Goal: Information Seeking & Learning: Check status

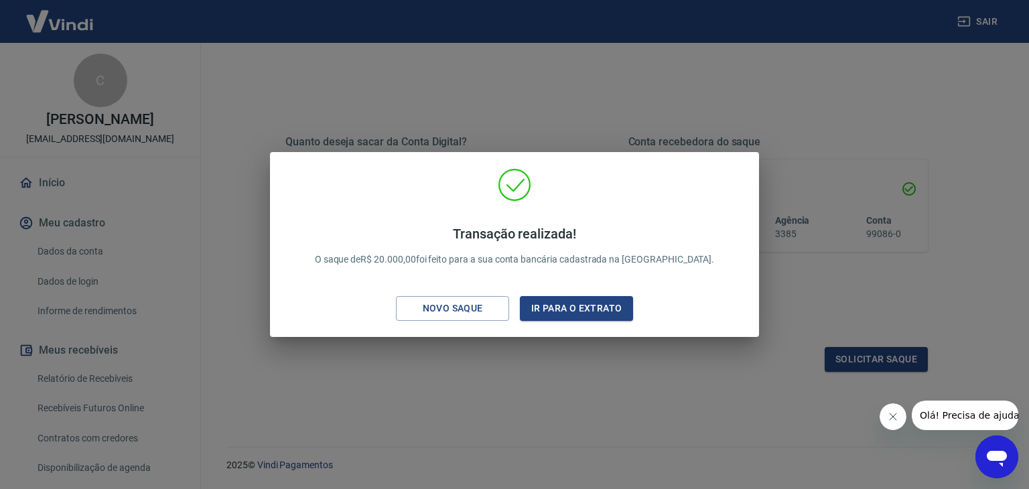
click at [989, 445] on icon "Abrir janela de mensagens" at bounding box center [997, 457] width 24 height 24
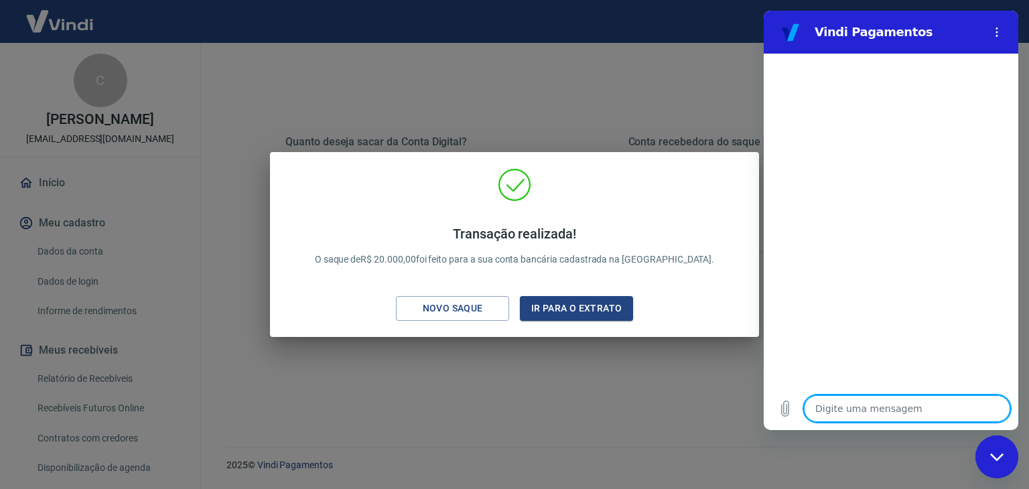
click at [852, 414] on textarea at bounding box center [907, 408] width 206 height 27
type textarea "b"
type textarea "x"
type textarea "bo"
type textarea "x"
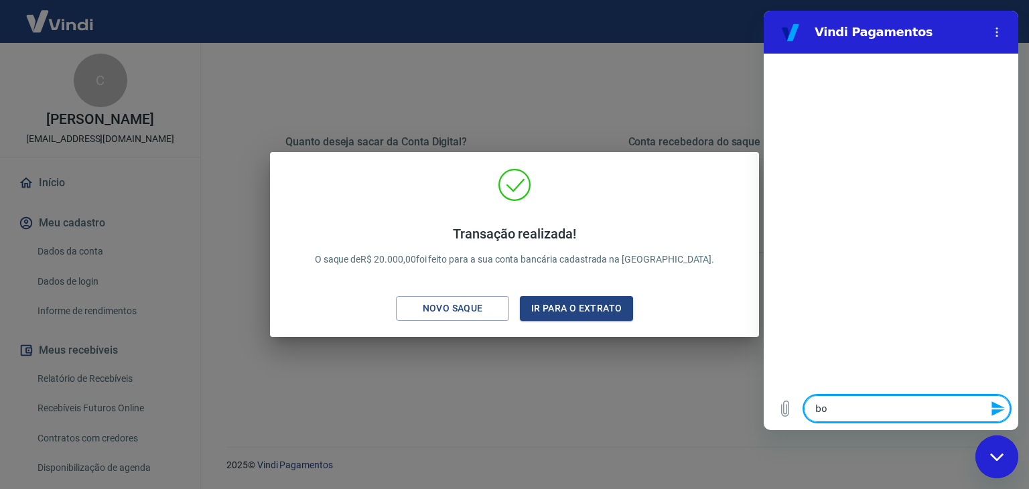
type textarea "bom"
type textarea "x"
type textarea "bom"
type textarea "x"
type textarea "bom d"
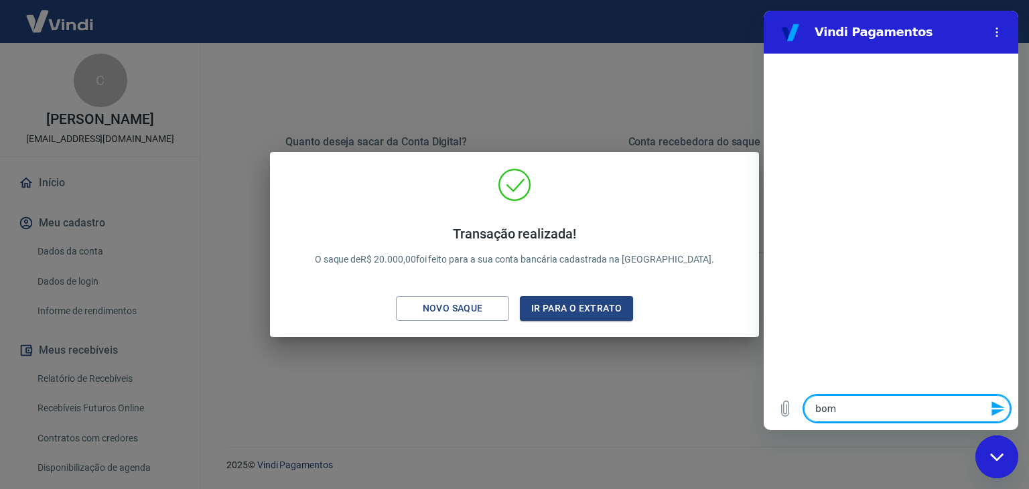
type textarea "x"
type textarea "bom di"
type textarea "x"
type textarea "bom dia"
type textarea "x"
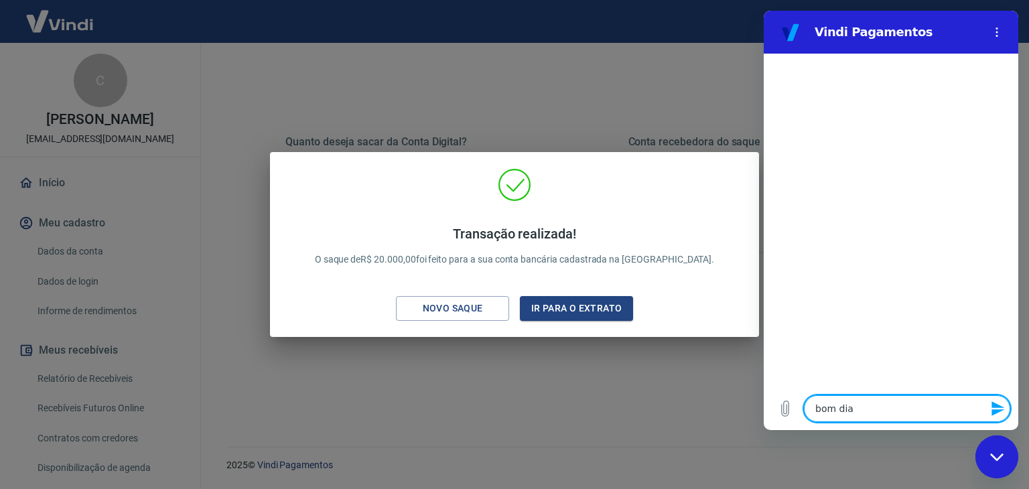
type textarea "bom dia@"
type textarea "x"
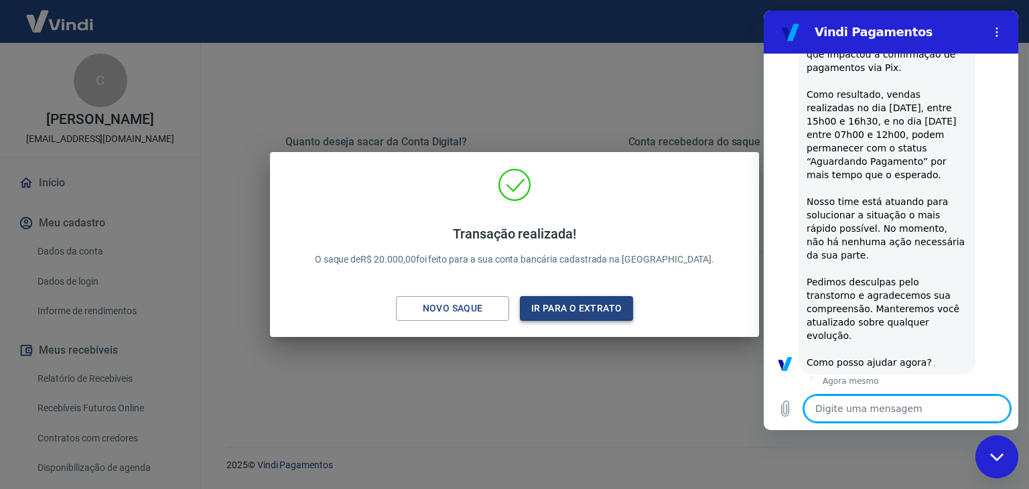
click at [575, 318] on button "Ir para o extrato" at bounding box center [576, 308] width 113 height 25
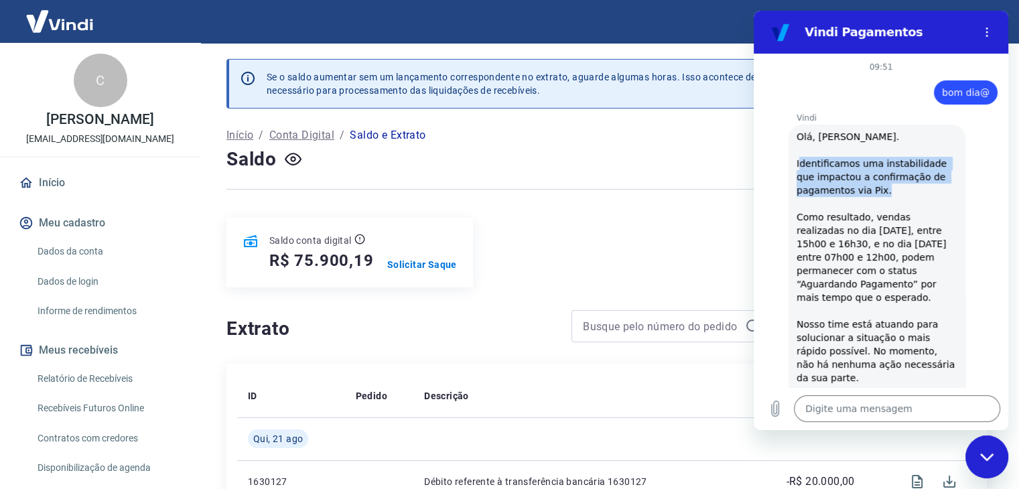
drag, startPoint x: 799, startPoint y: 179, endPoint x: 904, endPoint y: 206, distance: 107.9
click at [904, 206] on div "Vindi diz: [PERSON_NAME], [PERSON_NAME]. Identificamos uma instabilidade que im…" at bounding box center [877, 311] width 177 height 373
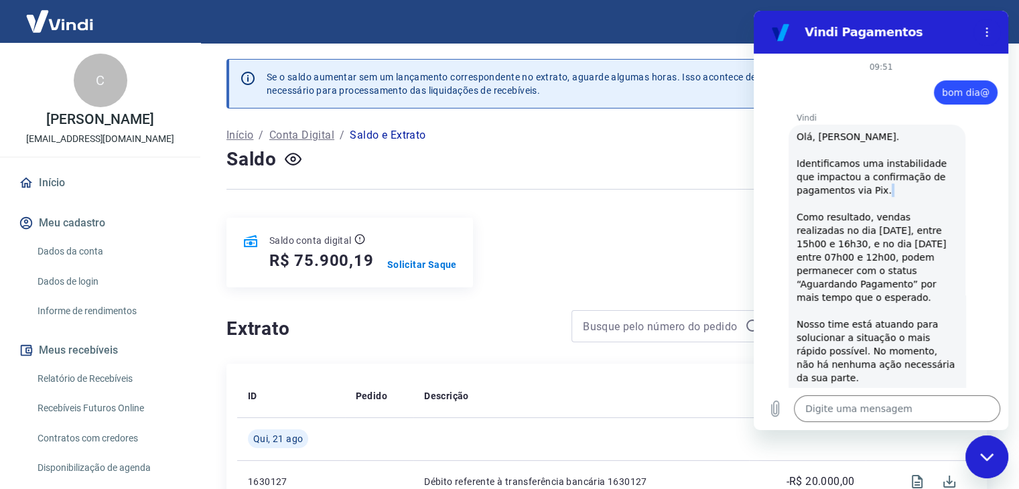
click at [904, 206] on div "Vindi diz: [PERSON_NAME], [PERSON_NAME]. Identificamos uma instabilidade que im…" at bounding box center [877, 311] width 177 height 373
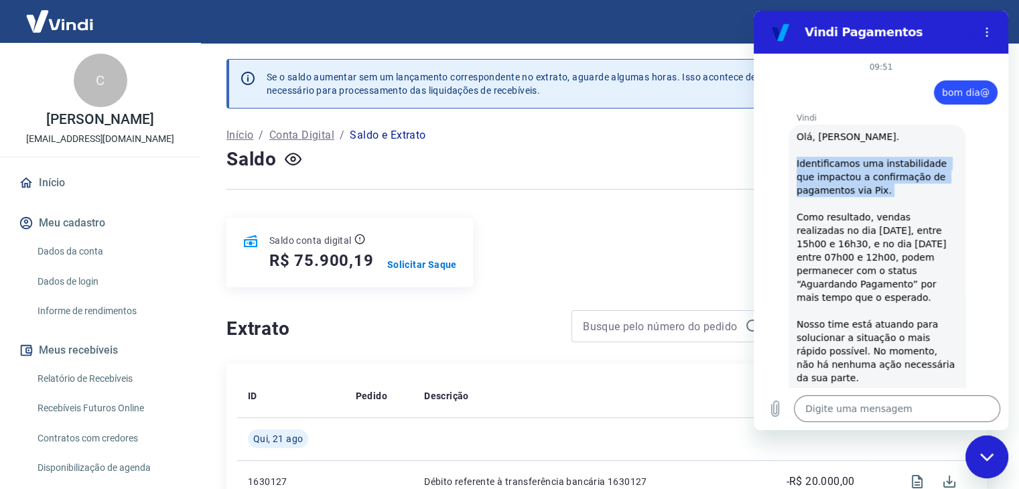
click at [904, 206] on div "Vindi diz: [PERSON_NAME], [PERSON_NAME]. Identificamos uma instabilidade que im…" at bounding box center [877, 311] width 177 height 373
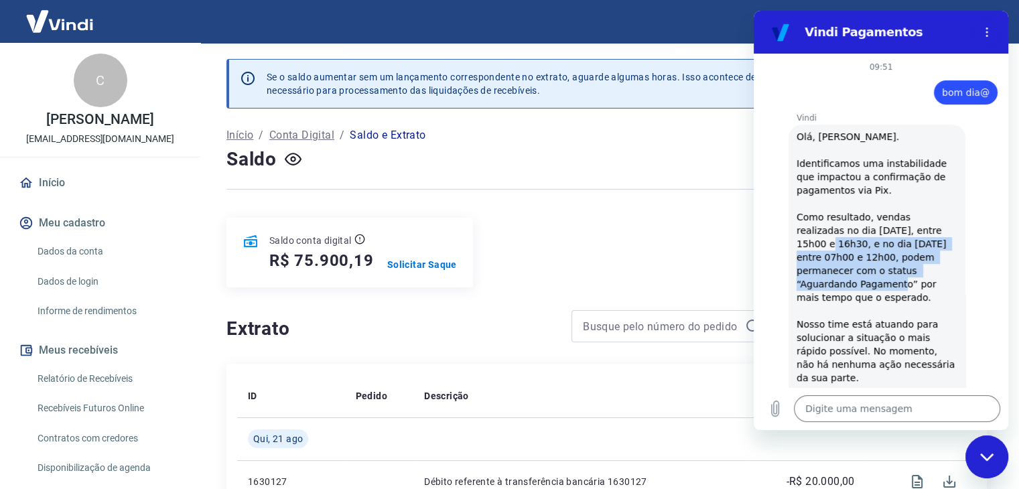
drag, startPoint x: 915, startPoint y: 242, endPoint x: 921, endPoint y: 279, distance: 38.0
click at [921, 279] on div "Vindi diz: [PERSON_NAME], [PERSON_NAME]. Identificamos uma instabilidade que im…" at bounding box center [877, 311] width 177 height 373
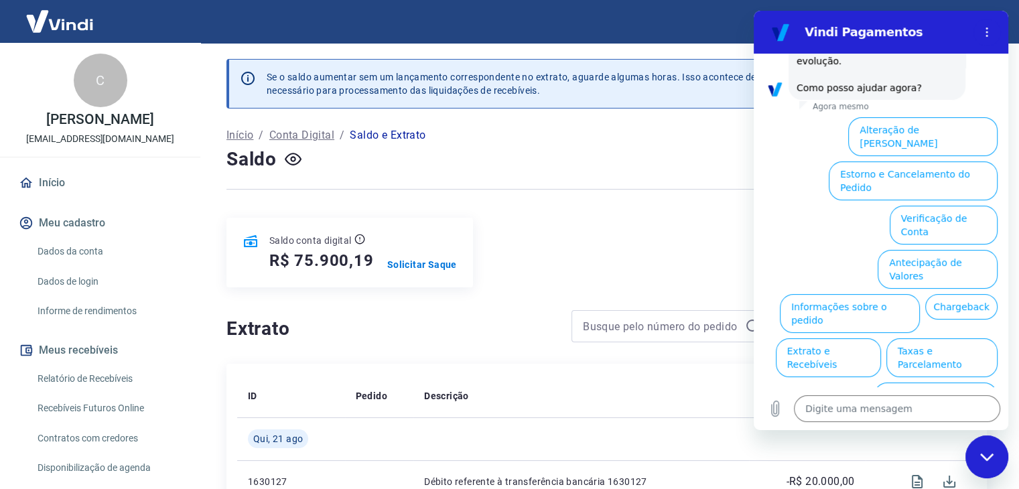
scroll to position [400, 0]
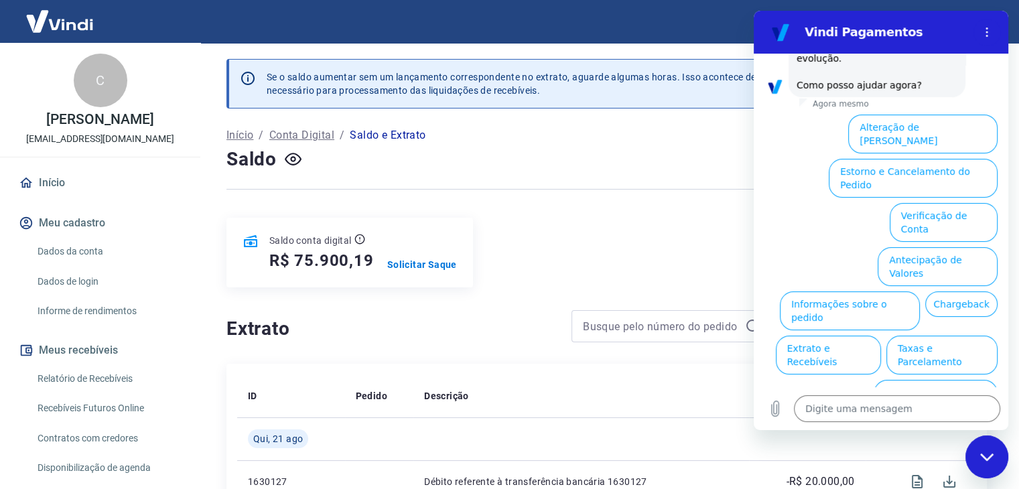
click at [974, 440] on div "Fechar janela de mensagens" at bounding box center [987, 457] width 40 height 40
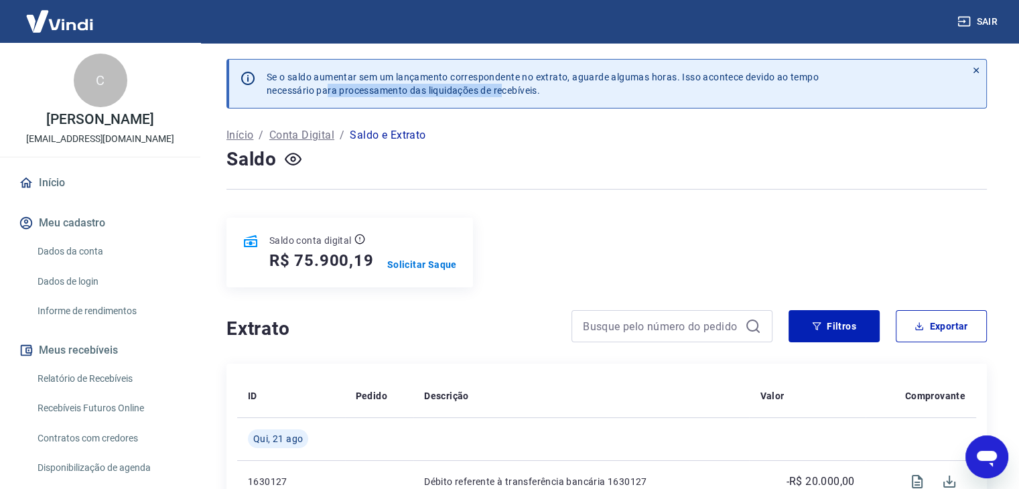
drag, startPoint x: 357, startPoint y: 86, endPoint x: 501, endPoint y: 87, distance: 144.8
click at [501, 87] on p "Se o saldo aumentar sem um lançamento correspondente no extrato, aguarde alguma…" at bounding box center [543, 83] width 552 height 27
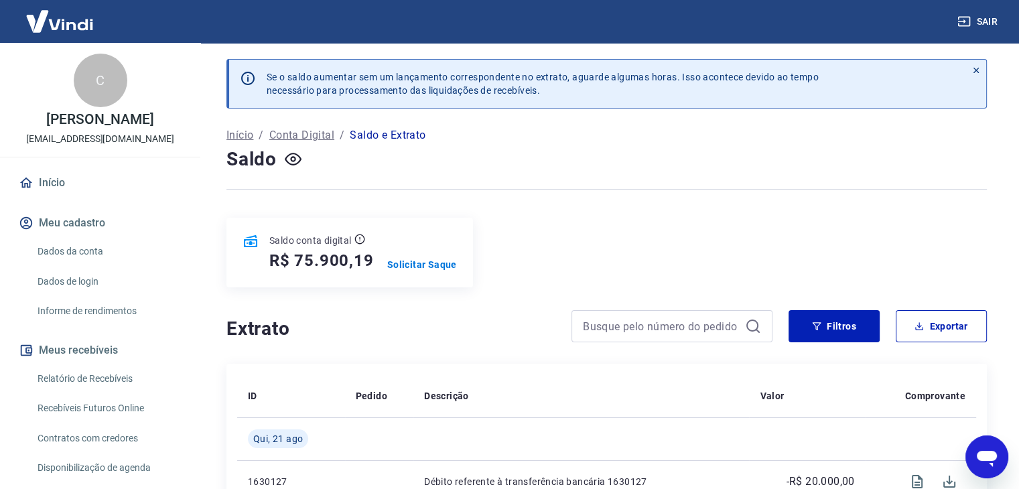
click at [675, 79] on p "Se o saldo aumentar sem um lançamento correspondente no extrato, aguarde alguma…" at bounding box center [543, 83] width 552 height 27
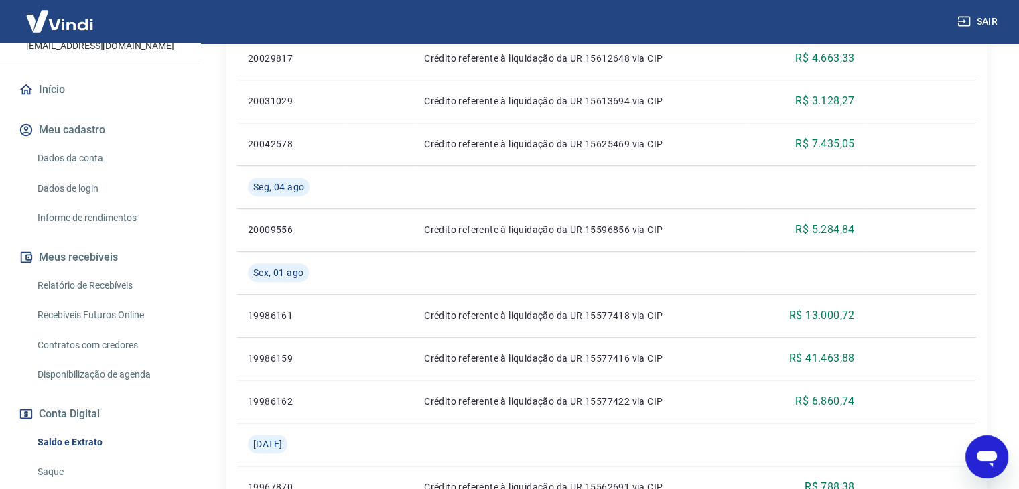
scroll to position [224, 0]
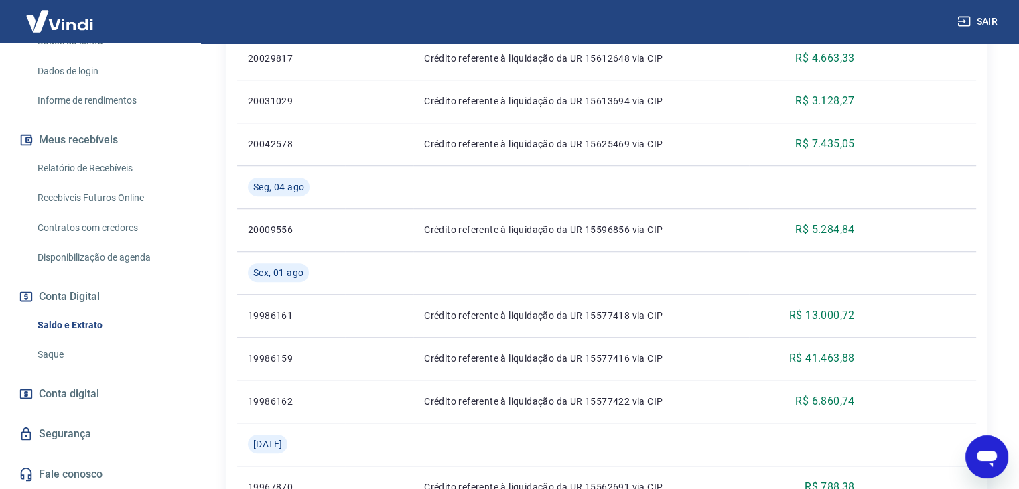
click at [142, 480] on link "Fale conosco" at bounding box center [100, 474] width 168 height 29
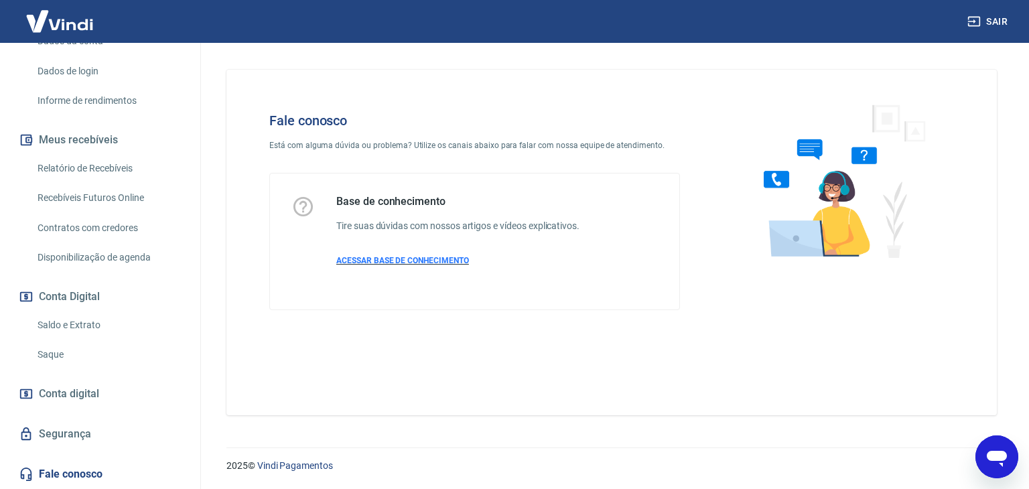
click at [418, 261] on span "ACESSAR BASE DE CONHECIMENTO" at bounding box center [402, 260] width 133 height 9
click at [92, 397] on span "Conta digital" at bounding box center [69, 394] width 60 height 19
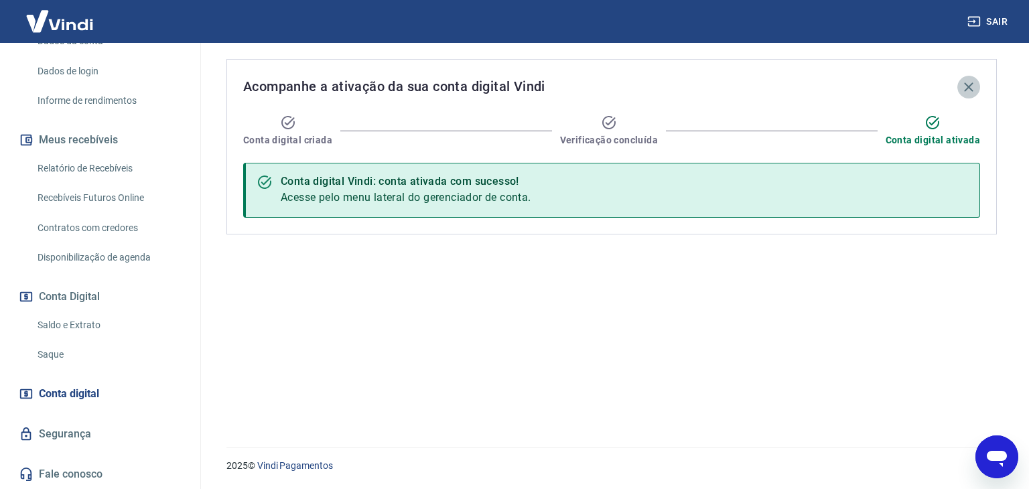
click at [968, 87] on icon "button" at bounding box center [968, 86] width 9 height 9
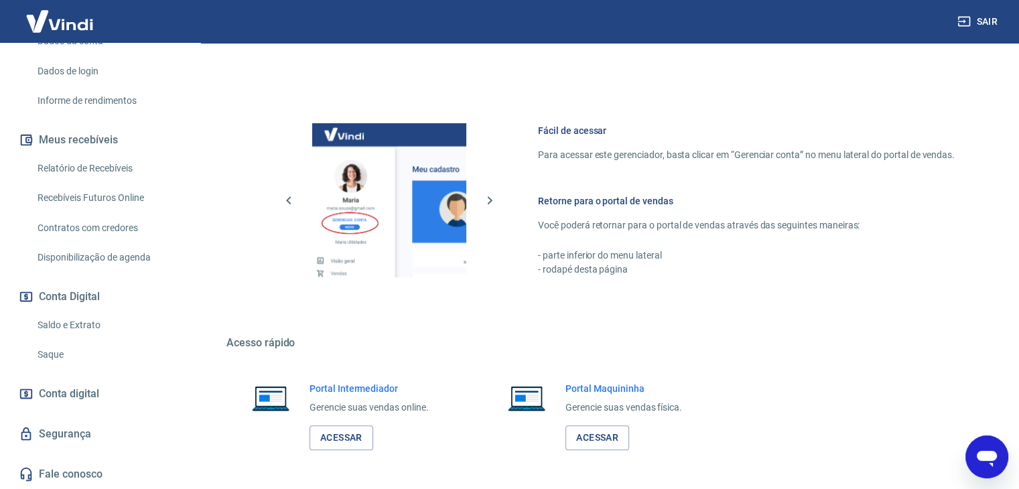
scroll to position [300, 0]
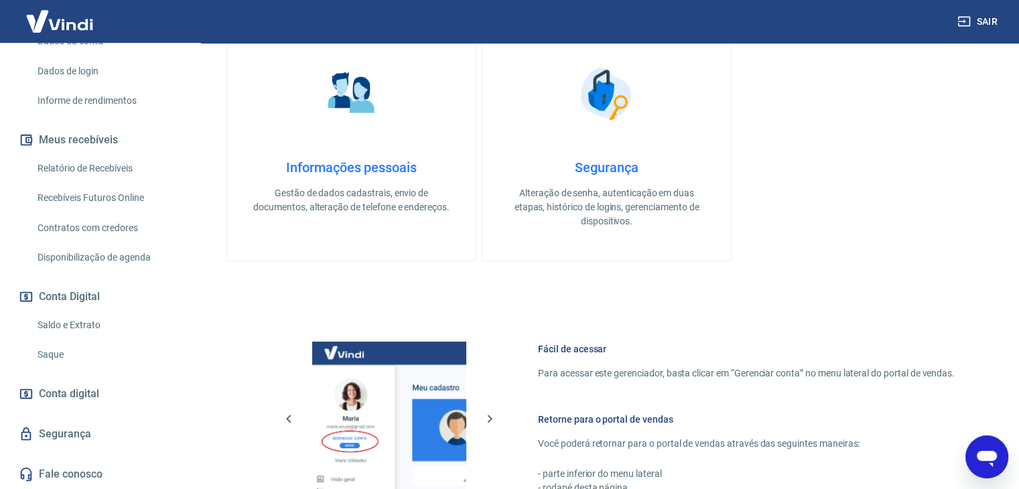
click at [56, 326] on link "Saldo e Extrato" at bounding box center [108, 325] width 152 height 27
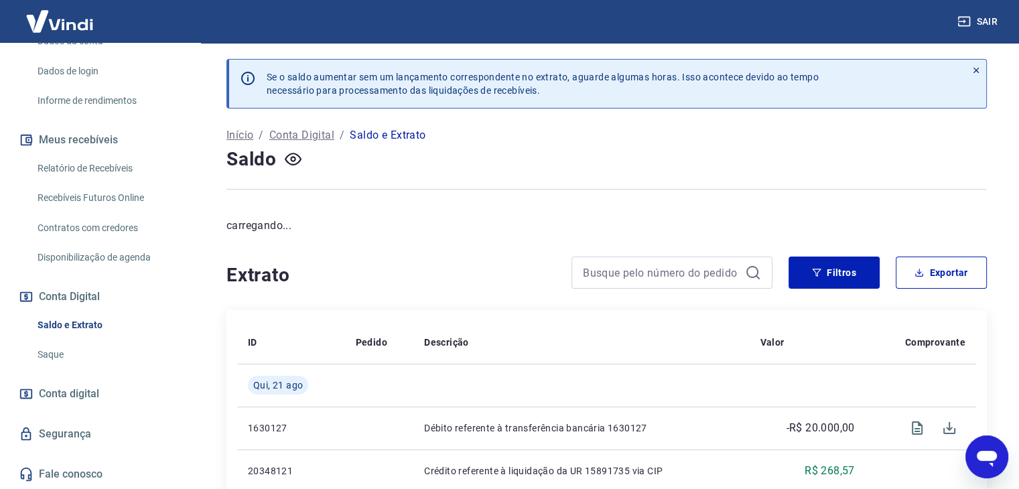
scroll to position [268, 0]
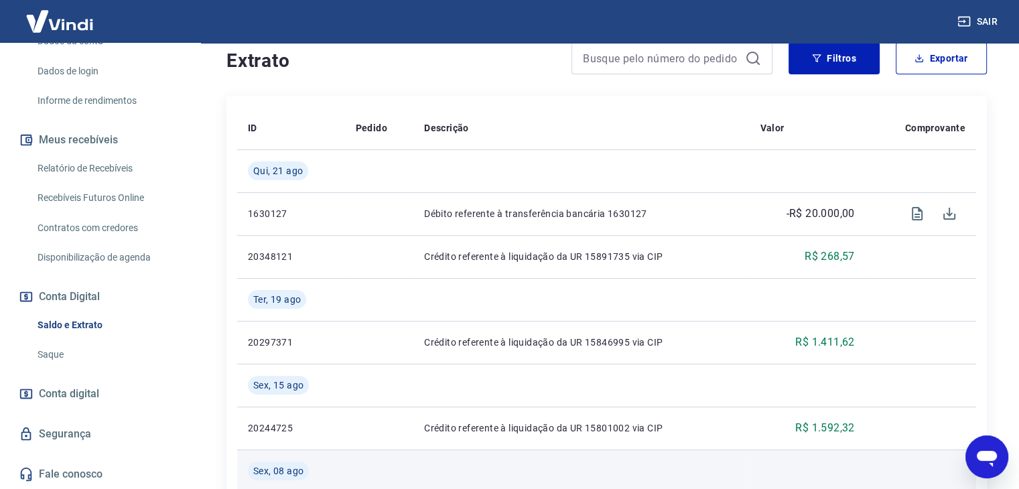
type textarea "x"
